Goal: Use online tool/utility: Utilize a website feature to perform a specific function

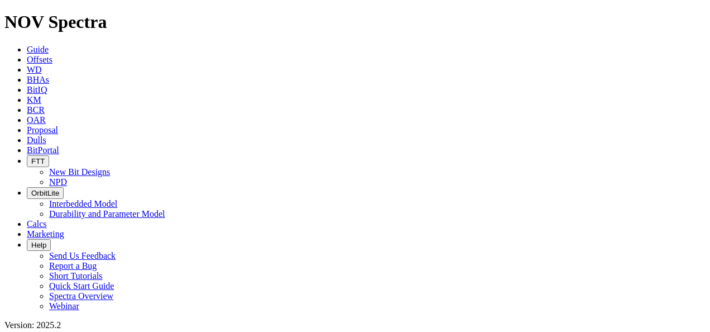
scroll to position [335, 0]
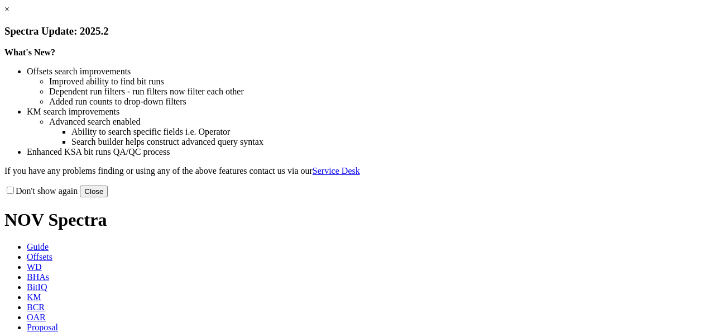
drag, startPoint x: 590, startPoint y: 88, endPoint x: 571, endPoint y: 87, distance: 19.0
click at [9, 14] on link "×" at bounding box center [6, 8] width 5 height 9
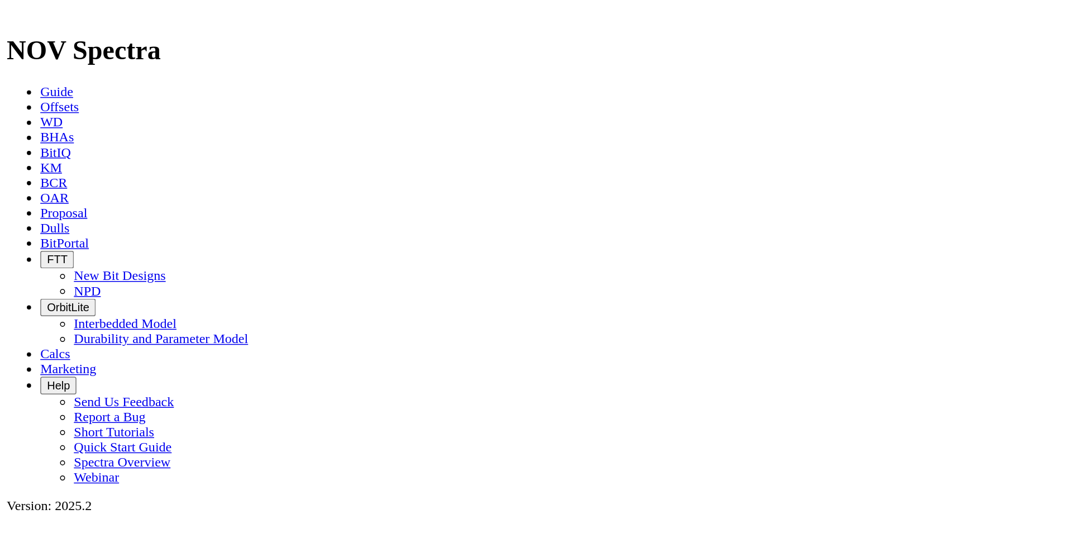
scroll to position [465, 0]
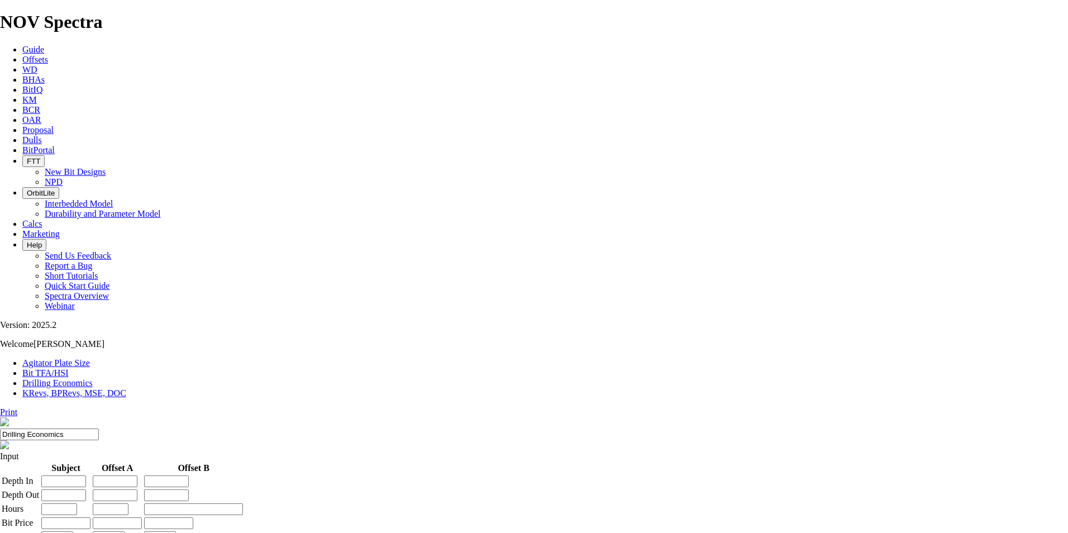
click at [86, 331] on input "number" at bounding box center [63, 481] width 45 height 12
type input "411"
click at [86, 331] on input "number" at bounding box center [63, 495] width 45 height 12
type input "759"
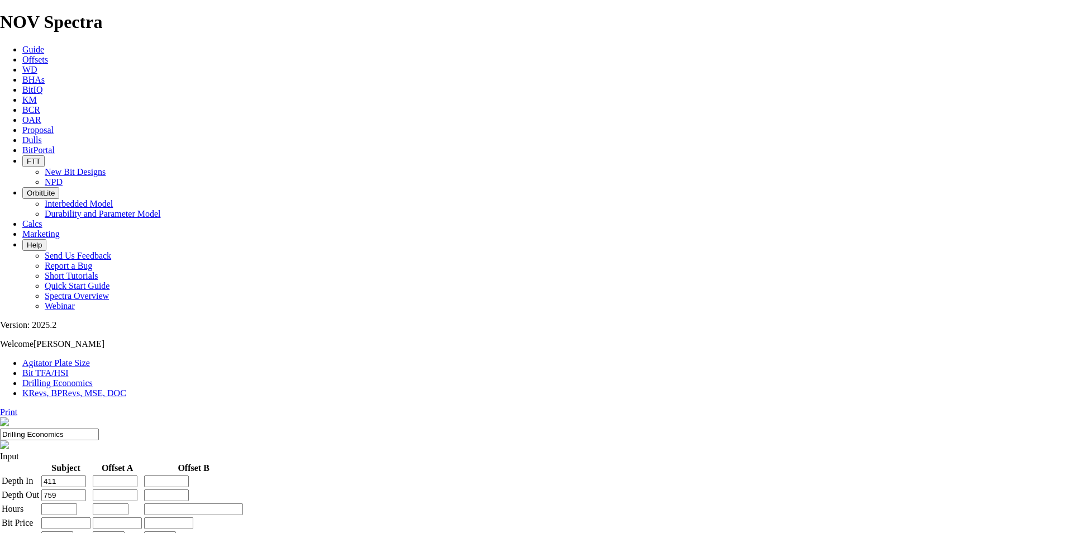
click at [77, 331] on input "number" at bounding box center [59, 509] width 36 height 12
type input "26.17"
click at [90, 331] on input "number" at bounding box center [65, 523] width 49 height 12
type input "20000"
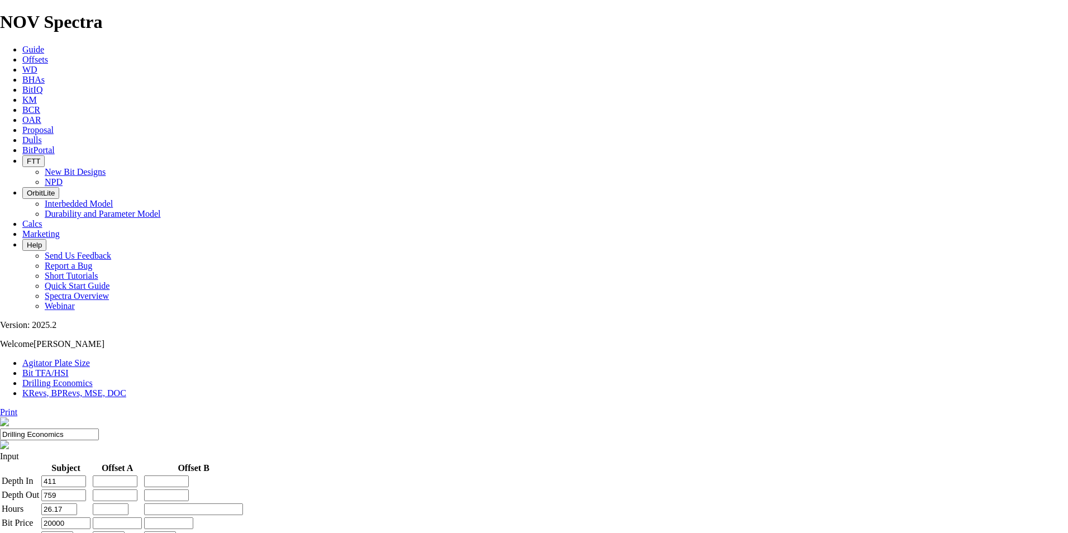
click at [73, 331] on select "R M RS RSM T U NULL" at bounding box center [57, 536] width 32 height 11
select select "string:RS"
click at [73, 331] on select "R M RS RSM T U NULL" at bounding box center [57, 536] width 32 height 11
type input "1000"
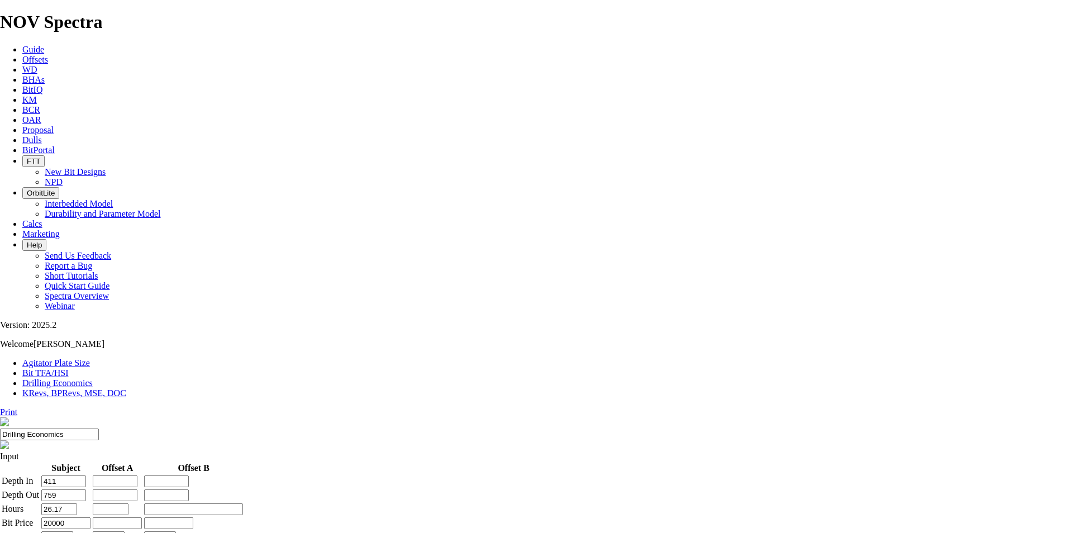
click at [137, 331] on input "number" at bounding box center [115, 481] width 45 height 12
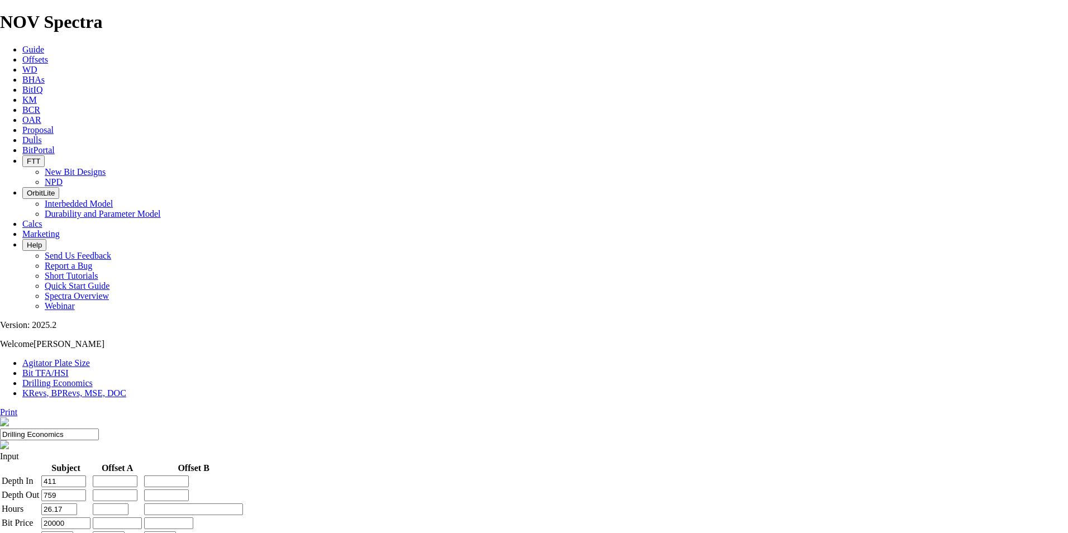
click at [137, 331] on input "number" at bounding box center [115, 481] width 45 height 12
type input "415"
click at [137, 331] on input "number" at bounding box center [115, 495] width 45 height 12
type input "1048"
click at [128, 331] on input "number" at bounding box center [111, 509] width 36 height 12
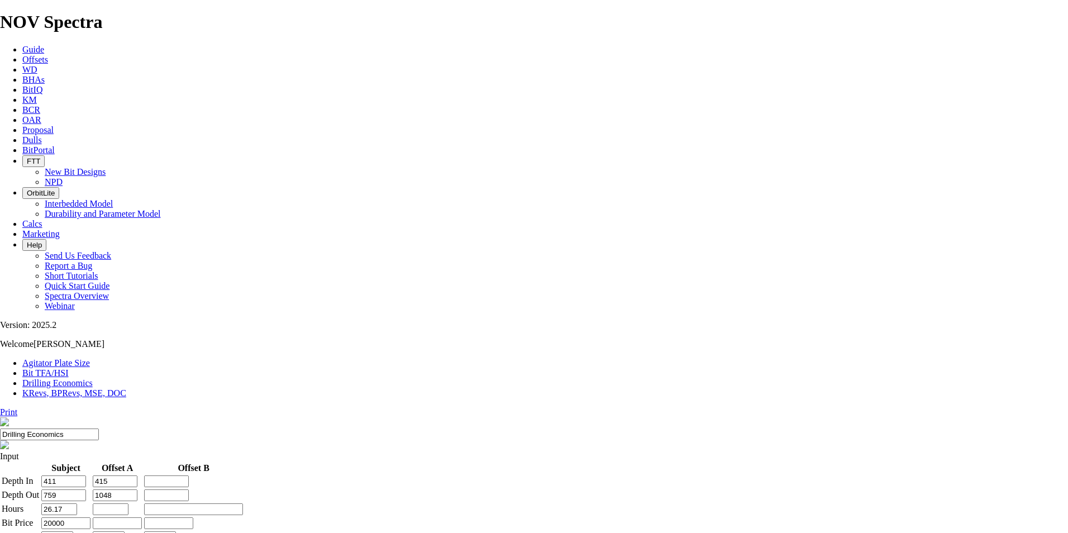
click at [91, 331] on td "20000" at bounding box center [66, 523] width 50 height 13
drag, startPoint x: 386, startPoint y: 231, endPoint x: 482, endPoint y: 230, distance: 95.5
click at [243, 331] on tr "Hours 26.17" at bounding box center [122, 509] width 242 height 13
type input "29"
click at [128, 331] on input "number" at bounding box center [111, 509] width 36 height 12
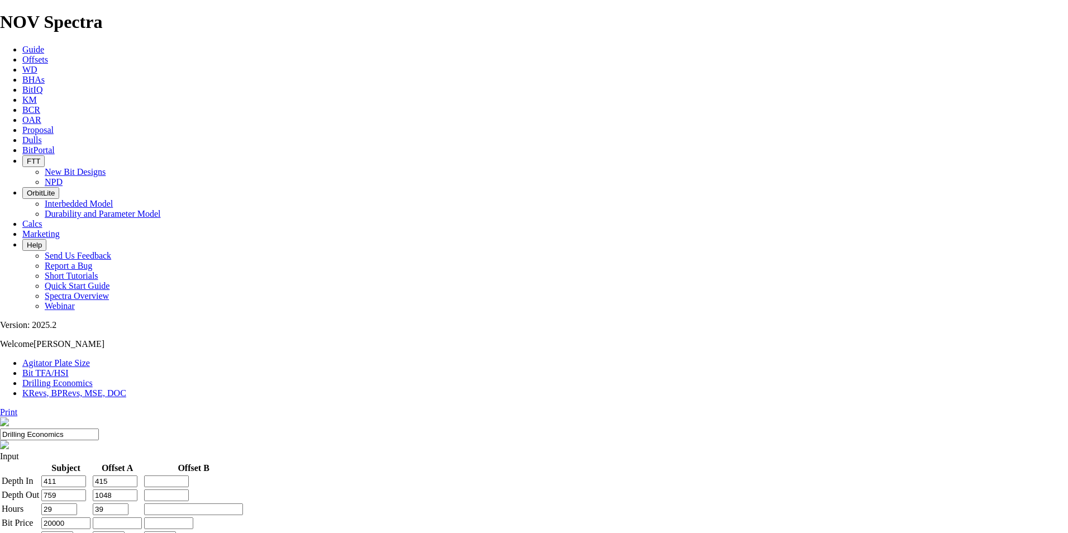
type input "39"
click at [142, 331] on input "number" at bounding box center [117, 523] width 49 height 12
type input "20000"
click at [125, 331] on select "R M RS RSM T U NULL" at bounding box center [109, 536] width 32 height 11
select select "string:RS"
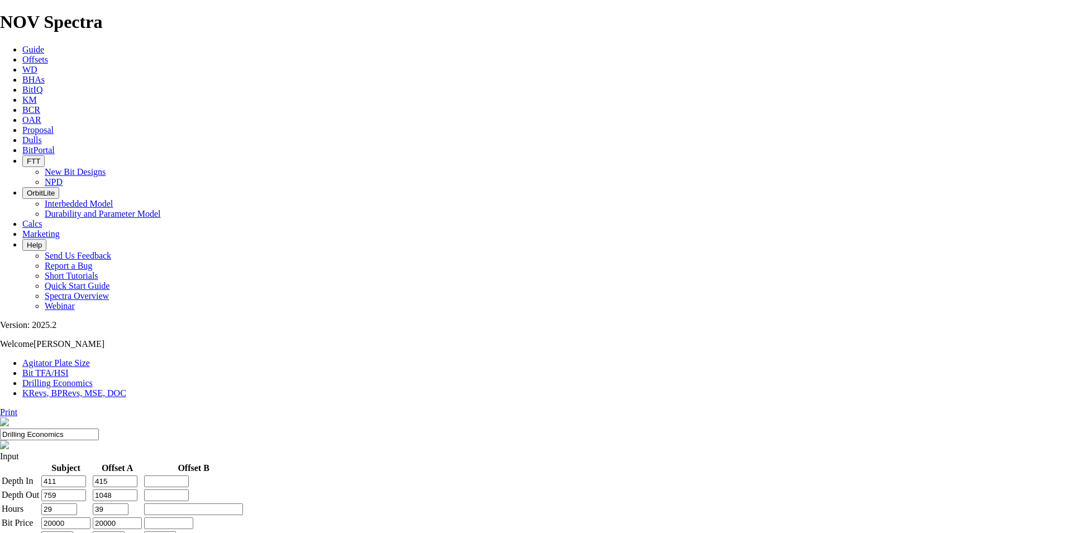
click at [125, 331] on select "R M RS RSM T U NULL" at bounding box center [109, 536] width 32 height 11
click at [176, 331] on select "R M RS RSM T U NULL" at bounding box center [160, 536] width 32 height 11
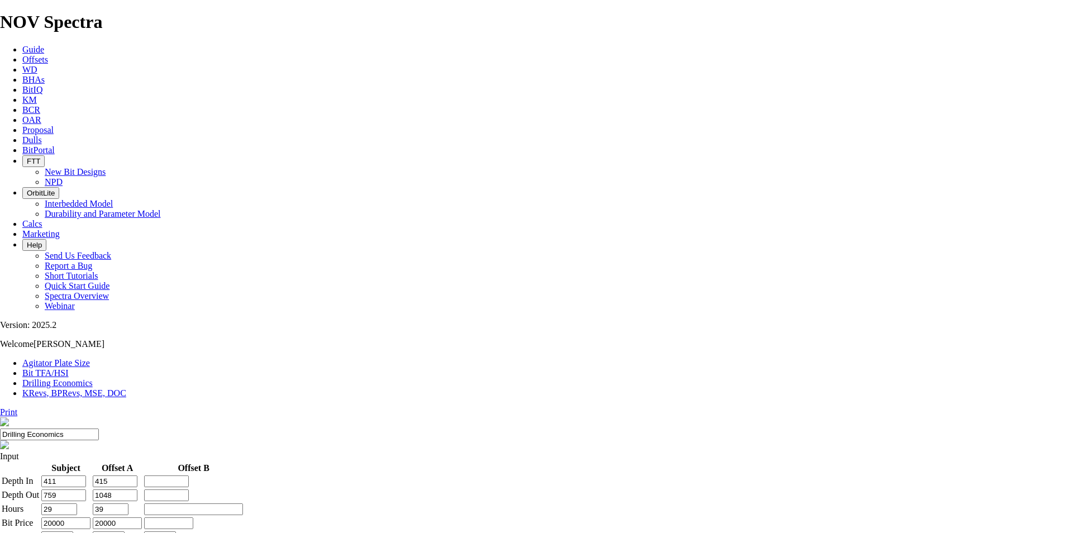
click at [176, 331] on select "R M RS RSM T U NULL" at bounding box center [160, 536] width 32 height 11
type input "0"
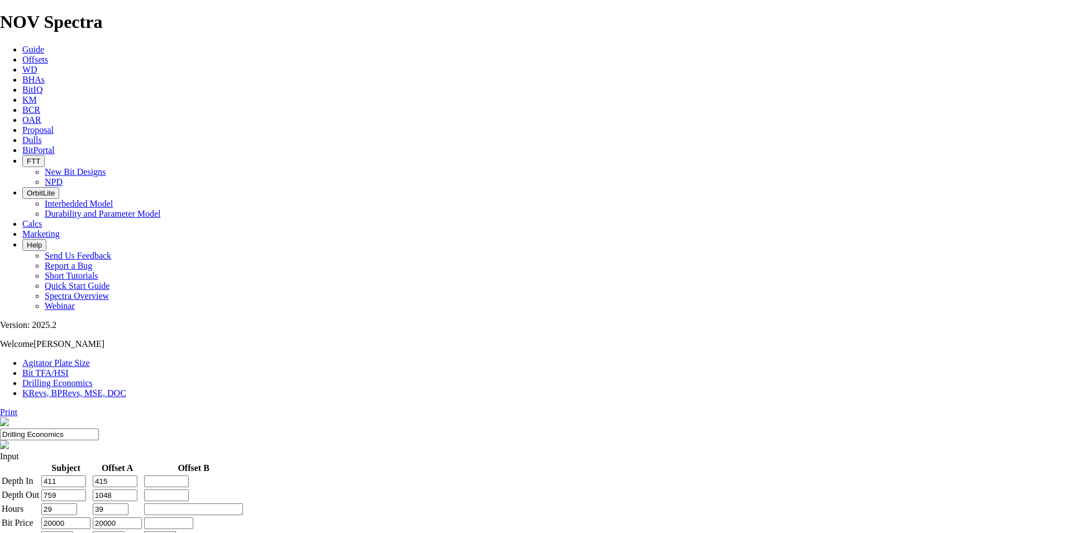
type input "0"
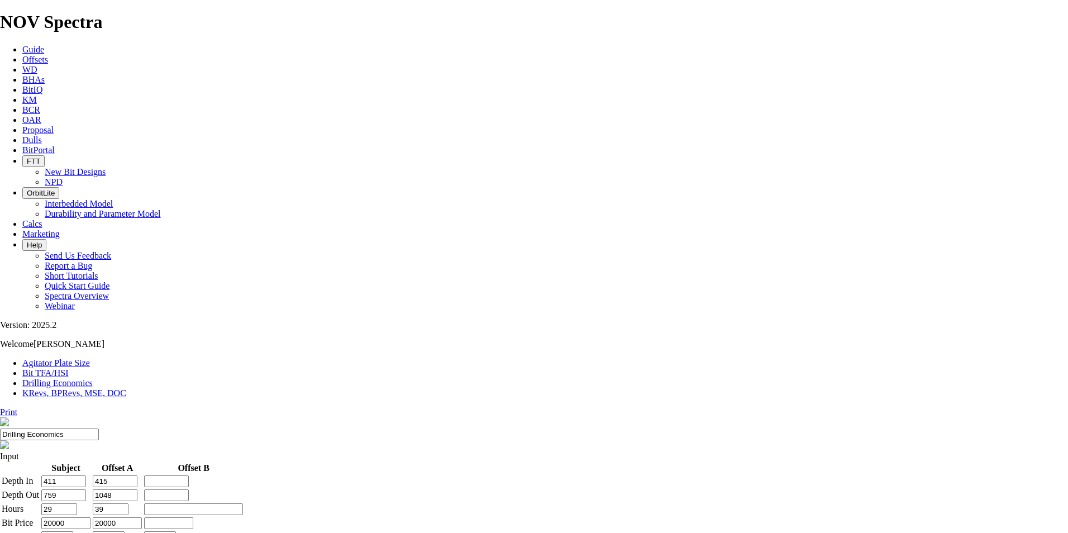
click at [189, 331] on input "number" at bounding box center [166, 481] width 45 height 12
type input "0"
click at [189, 331] on input "number" at bounding box center [166, 495] width 45 height 12
type input "0"
click at [243, 331] on input "number" at bounding box center [193, 509] width 99 height 12
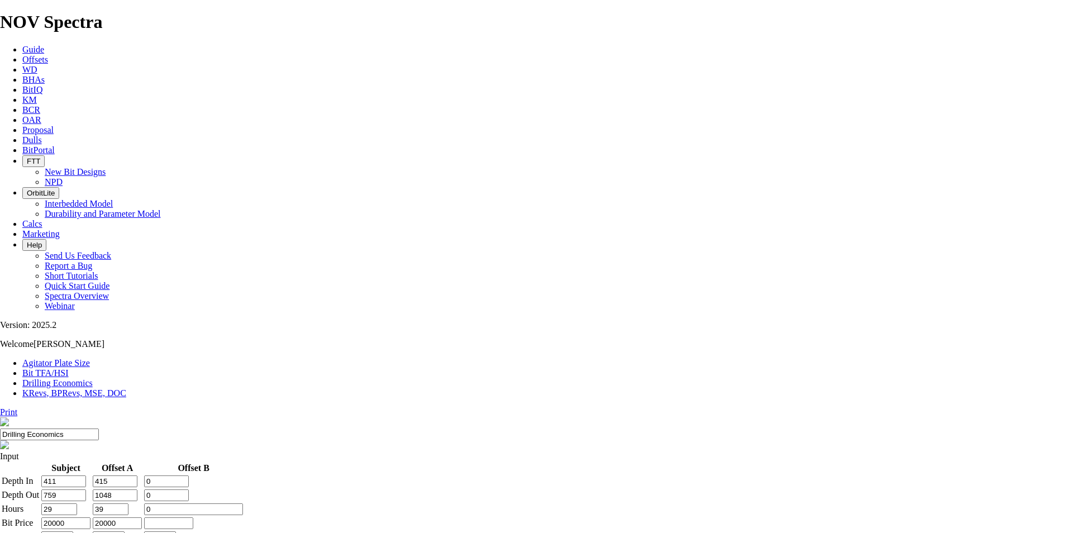
type input "0"
click at [193, 331] on input "number" at bounding box center [168, 523] width 49 height 12
type input "0"
click at [176, 331] on select "R M RS RSM T U NULL" at bounding box center [160, 536] width 32 height 11
select select "string:RS"
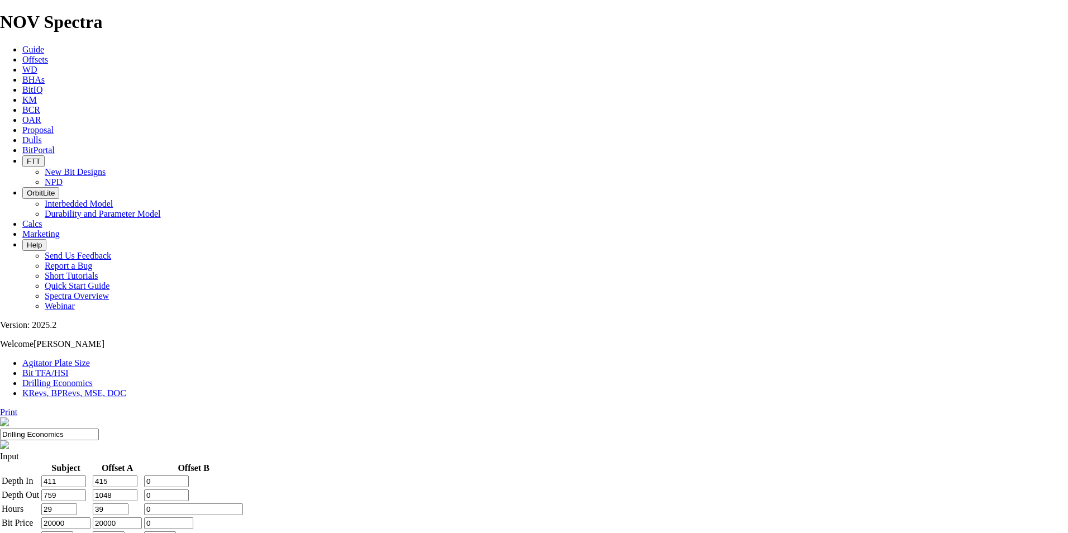
click at [176, 331] on select "R M RS RSM T U NULL" at bounding box center [160, 536] width 32 height 11
click at [193, 331] on input "0" at bounding box center [168, 523] width 49 height 12
drag, startPoint x: 496, startPoint y: 336, endPoint x: 519, endPoint y: 340, distance: 23.1
drag, startPoint x: 503, startPoint y: 337, endPoint x: 514, endPoint y: 337, distance: 11.2
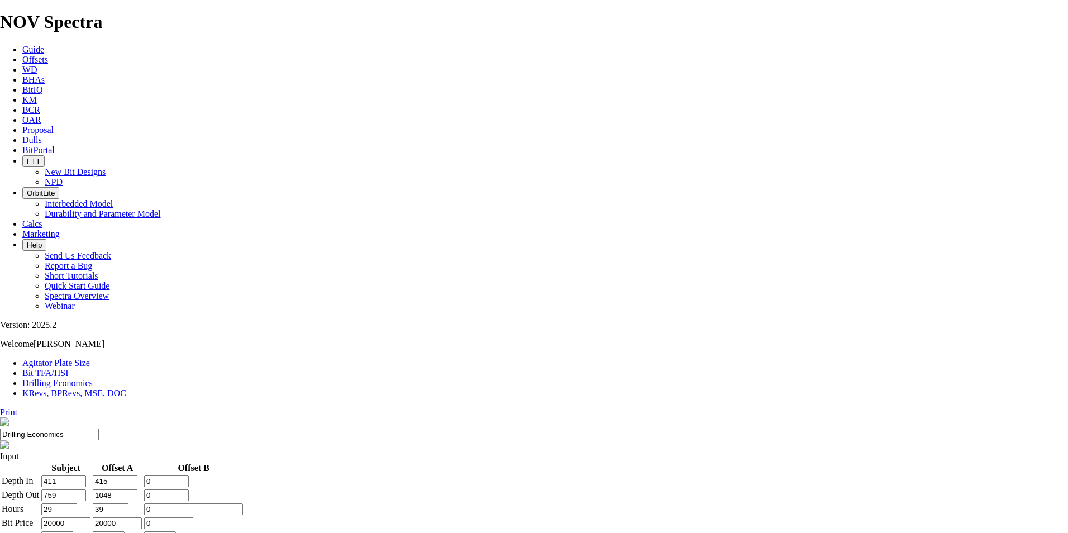
drag, startPoint x: 504, startPoint y: 336, endPoint x: 513, endPoint y: 337, distance: 9.0
type input "2"
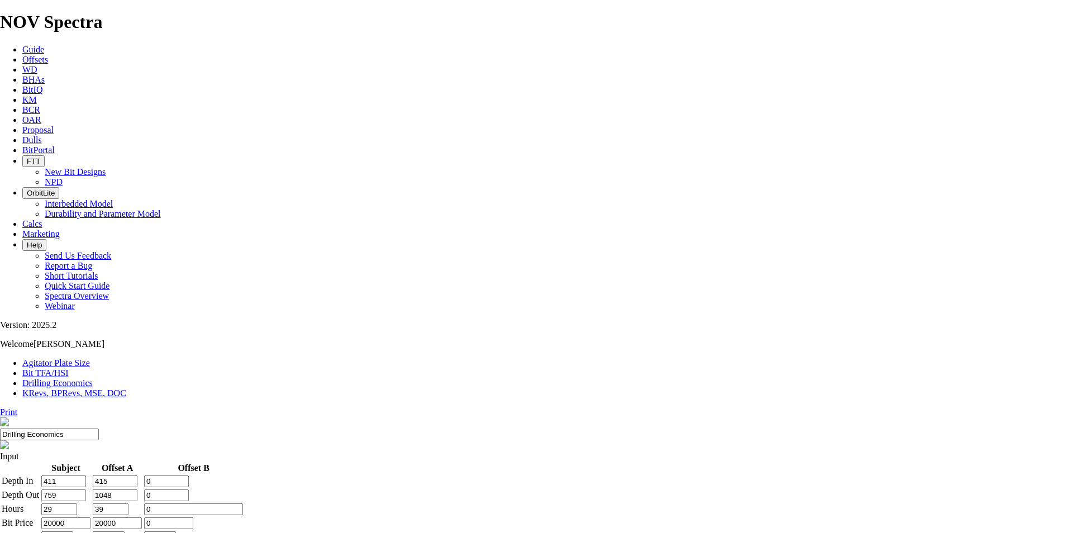
drag, startPoint x: 501, startPoint y: 333, endPoint x: 512, endPoint y: 333, distance: 10.1
click at [73, 331] on select "R M RS RSM T U NULL" at bounding box center [57, 536] width 32 height 11
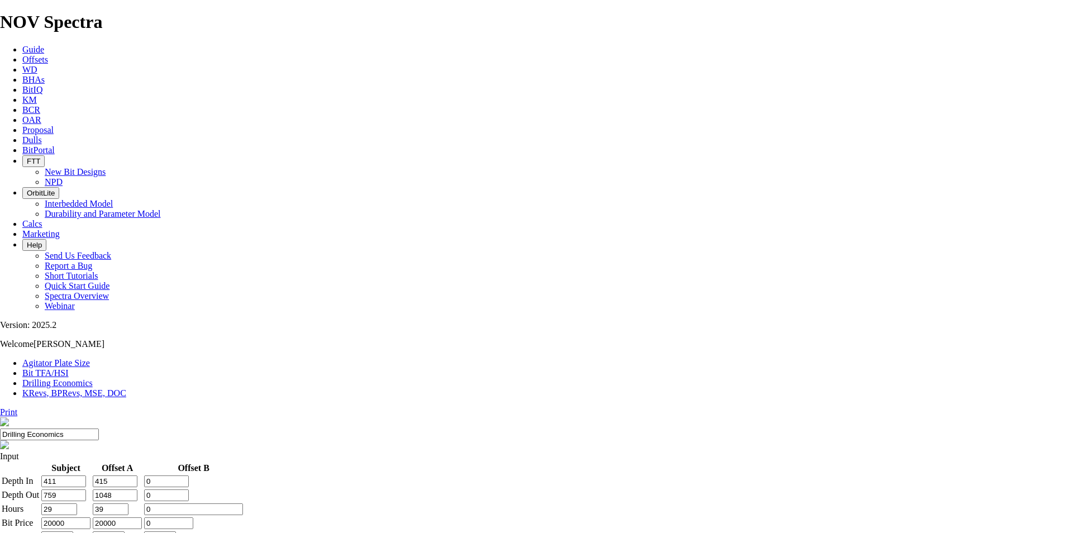
select select "string:R"
click at [73, 331] on select "R M RS RSM T U NULL" at bounding box center [57, 536] width 32 height 11
click at [125, 331] on select "R M RS RSM T U NULL" at bounding box center [109, 536] width 32 height 11
select select "string:R"
click at [125, 331] on select "R M RS RSM T U NULL" at bounding box center [109, 536] width 32 height 11
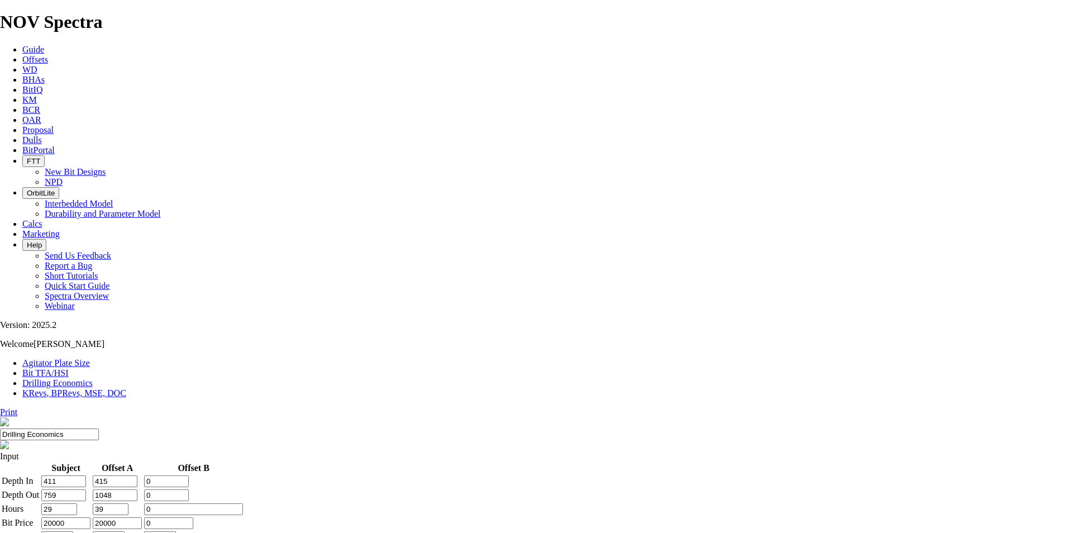
click at [176, 331] on select "R M RS RSM T U NULL" at bounding box center [160, 536] width 32 height 11
select select "string:R"
click at [176, 331] on select "R M RS RSM T U NULL" at bounding box center [160, 536] width 32 height 11
click at [243, 331] on tbody "Depth In 411 415 0 Depth Out 759 1048 0 Hours 29 39 0 Bit Price 20000 20000 0 D…" at bounding box center [122, 536] width 242 height 122
drag, startPoint x: 451, startPoint y: 379, endPoint x: 445, endPoint y: 394, distance: 15.8
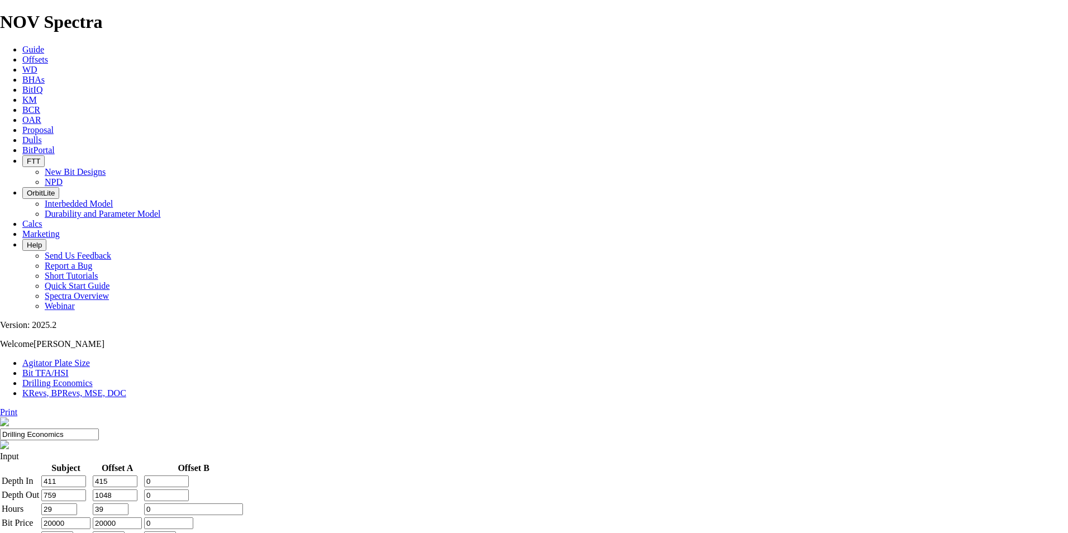
drag, startPoint x: 494, startPoint y: 173, endPoint x: 508, endPoint y: 174, distance: 14.0
click at [189, 331] on input "0" at bounding box center [166, 481] width 45 height 12
type input "415"
drag, startPoint x: 498, startPoint y: 203, endPoint x: 543, endPoint y: 207, distance: 46.0
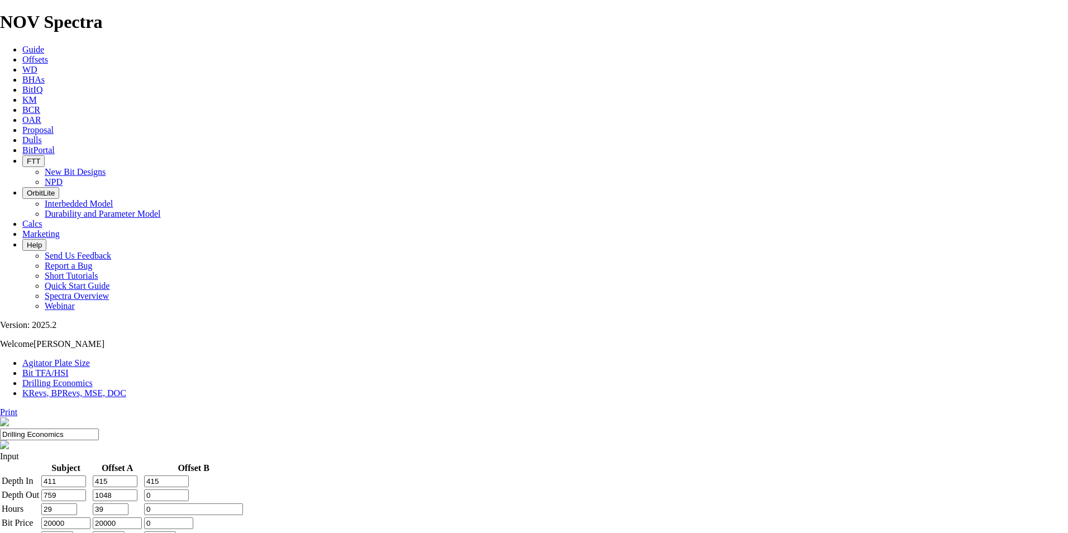
type input "1048"
drag, startPoint x: 398, startPoint y: 200, endPoint x: 440, endPoint y: 204, distance: 42.6
click at [243, 331] on tr "Depth Out 759 1048 1048" at bounding box center [122, 495] width 242 height 13
type input "1170"
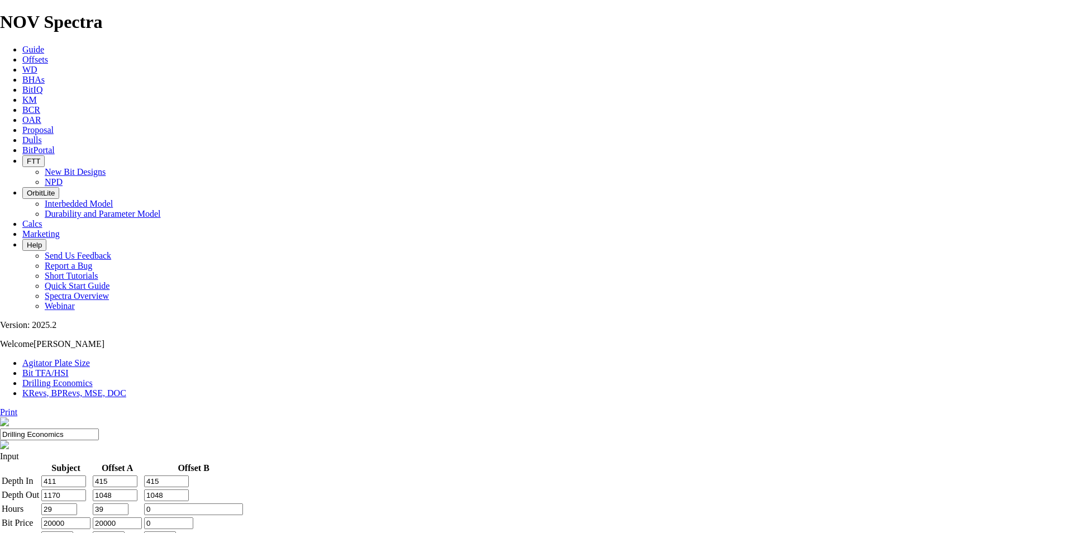
click at [128, 331] on input "39" at bounding box center [111, 509] width 36 height 12
drag, startPoint x: 501, startPoint y: 233, endPoint x: 533, endPoint y: 232, distance: 32.4
type input "39"
click at [193, 331] on input "0" at bounding box center [168, 523] width 49 height 12
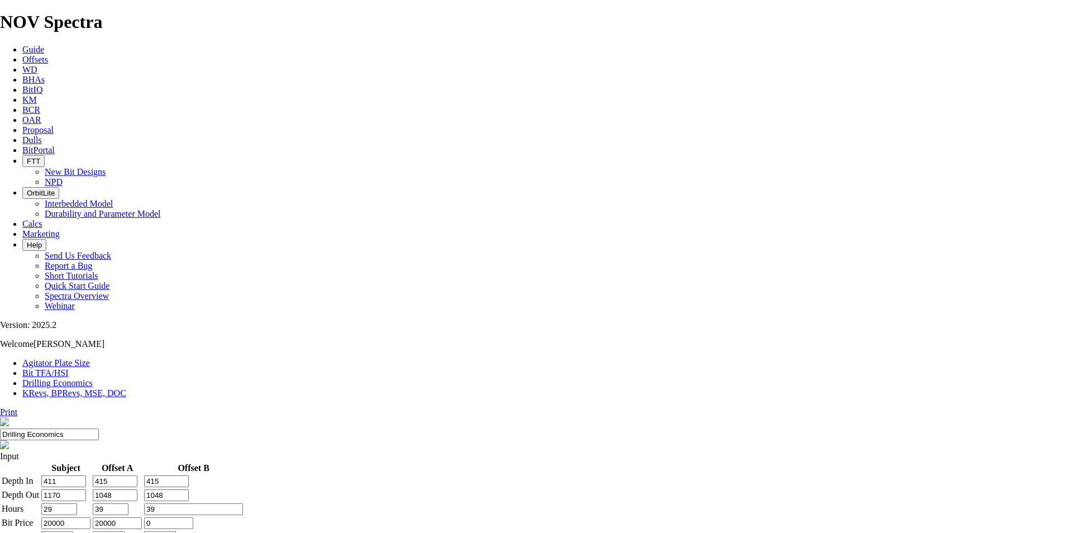
drag, startPoint x: 498, startPoint y: 258, endPoint x: 534, endPoint y: 259, distance: 35.8
type input "20000"
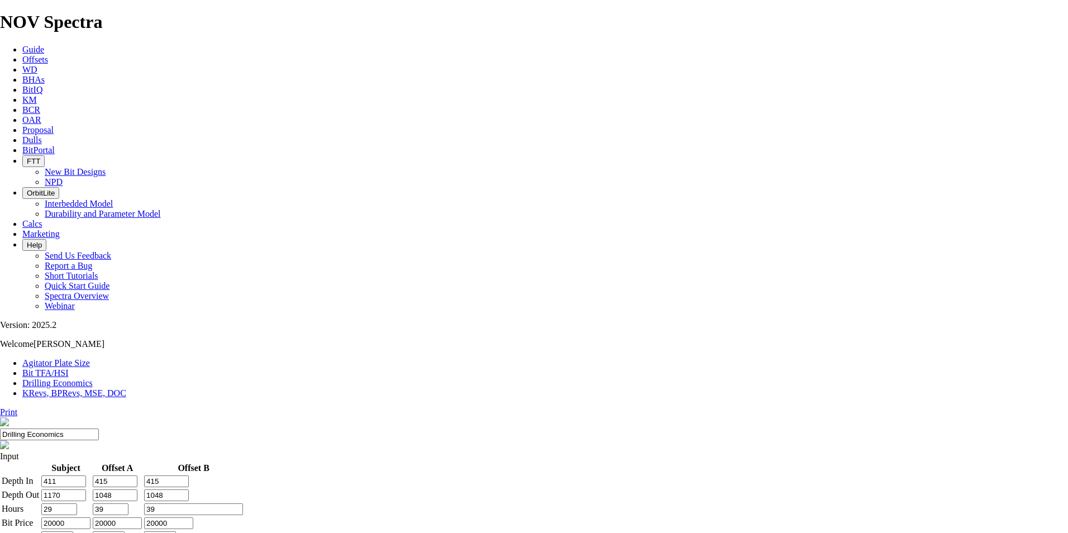
type input "4"
